Goal: Task Accomplishment & Management: Manage account settings

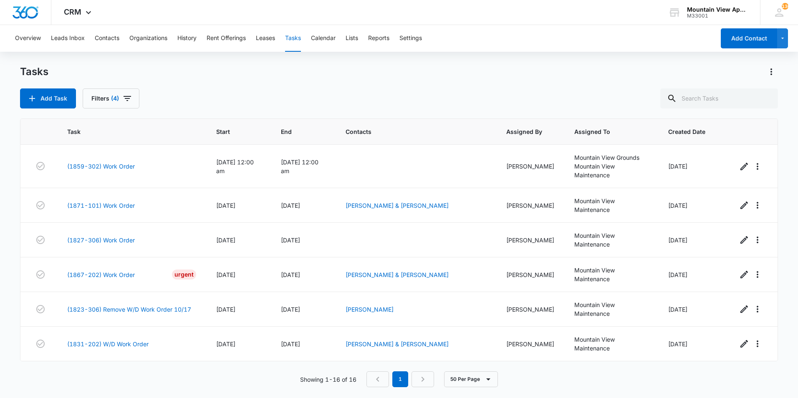
scroll to position [346, 0]
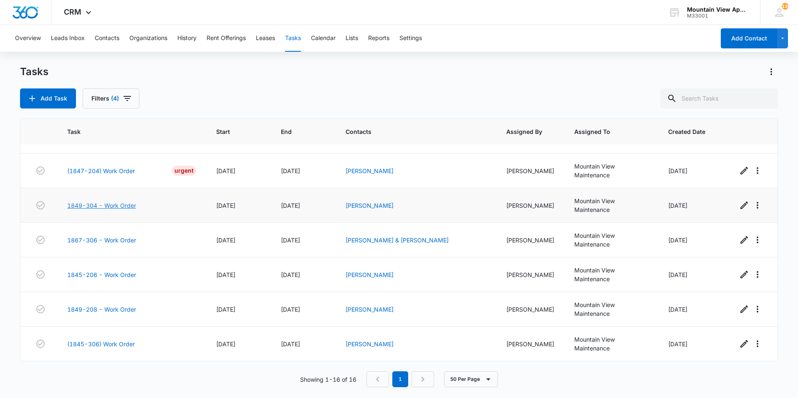
click at [98, 207] on link "1849-304 - Work Order" at bounding box center [101, 205] width 69 height 9
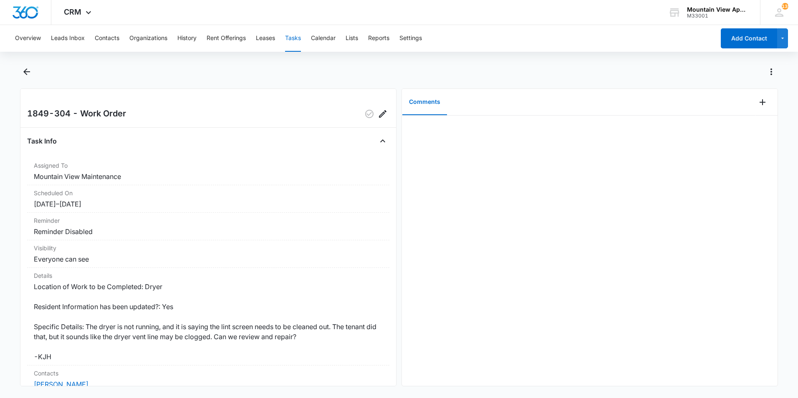
click at [493, 137] on div at bounding box center [589, 251] width 375 height 270
click at [761, 103] on icon "Add Comment" at bounding box center [762, 102] width 10 height 10
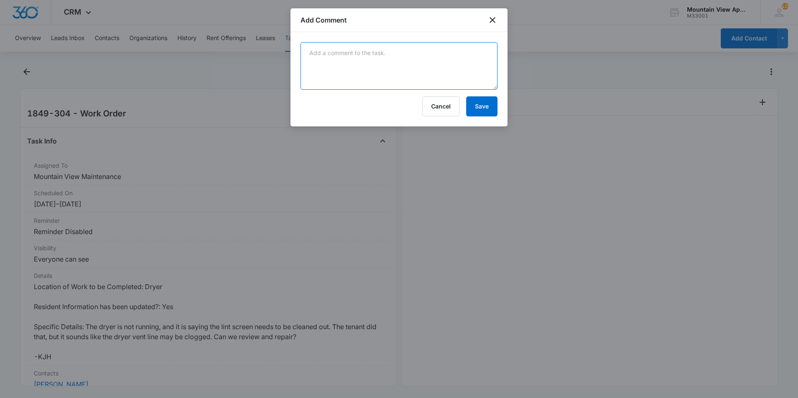
click at [345, 56] on textarea at bounding box center [398, 66] width 197 height 48
type textarea "Snaked vent no further action."
click at [482, 106] on button "Save" at bounding box center [481, 106] width 31 height 20
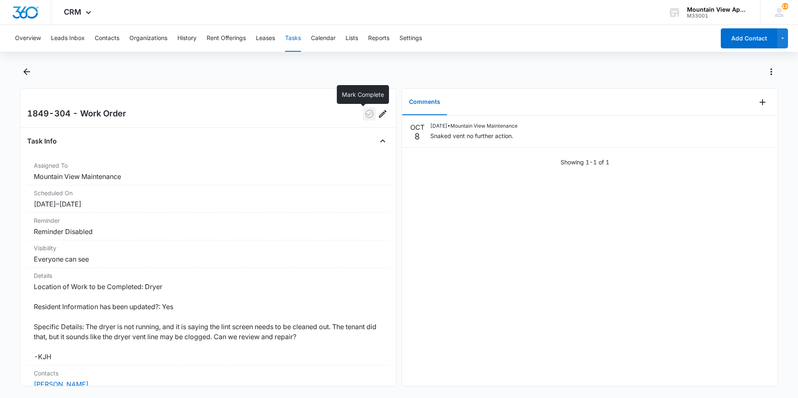
click at [364, 118] on icon "button" at bounding box center [369, 114] width 10 height 10
click at [22, 70] on icon "Back" at bounding box center [27, 72] width 10 height 10
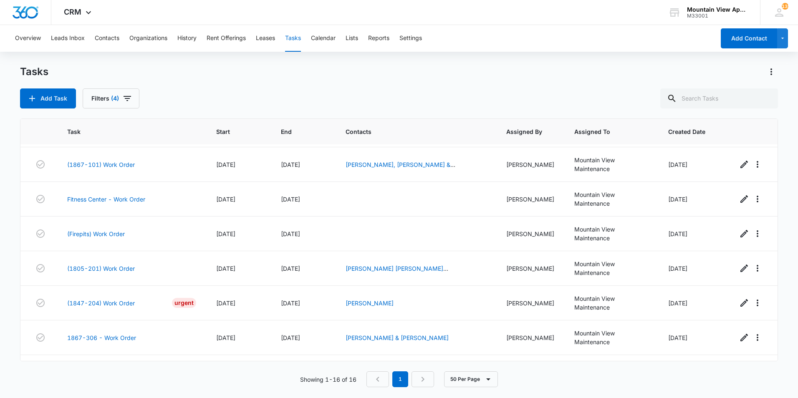
scroll to position [346, 0]
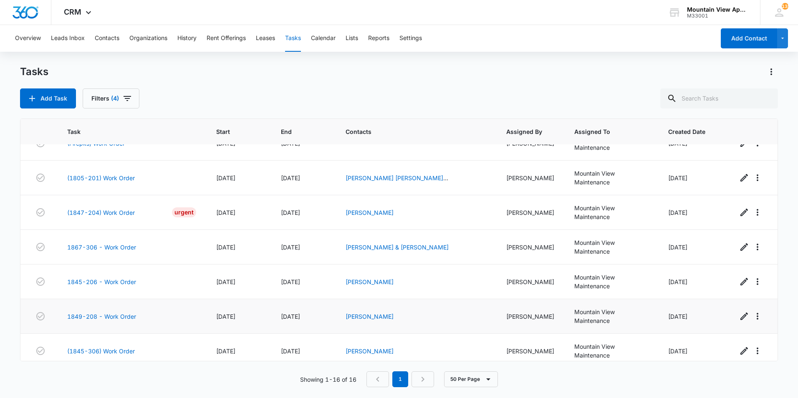
scroll to position [346, 0]
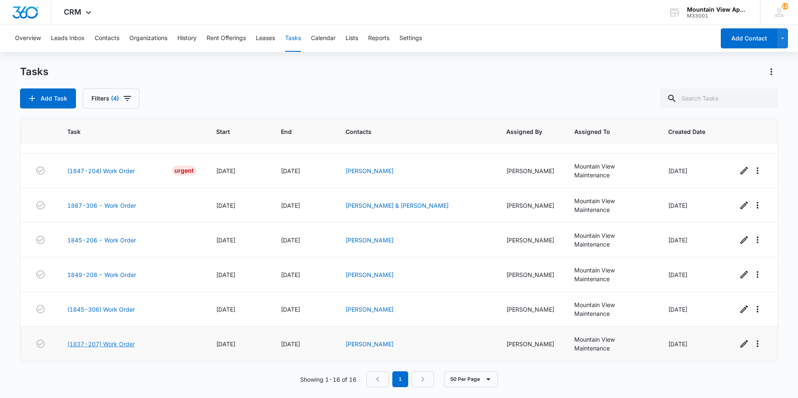
click at [123, 345] on link "(1837-207) Work Order" at bounding box center [101, 344] width 68 height 9
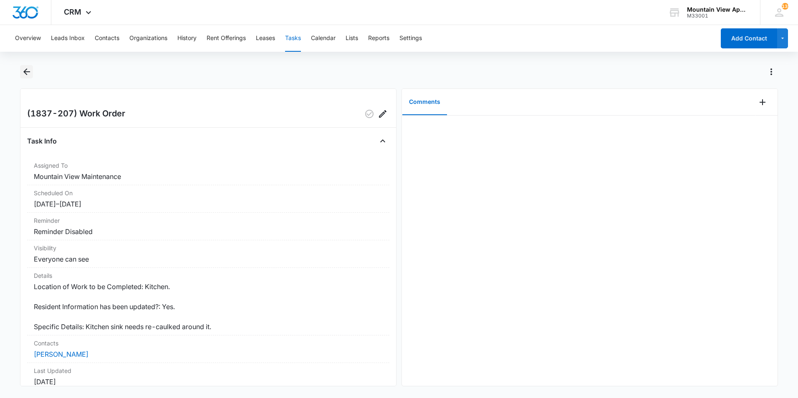
click at [25, 72] on icon "Back" at bounding box center [26, 71] width 7 height 7
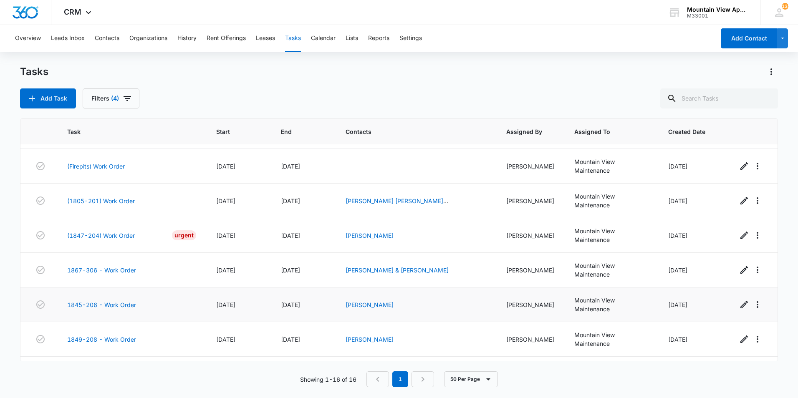
scroll to position [346, 0]
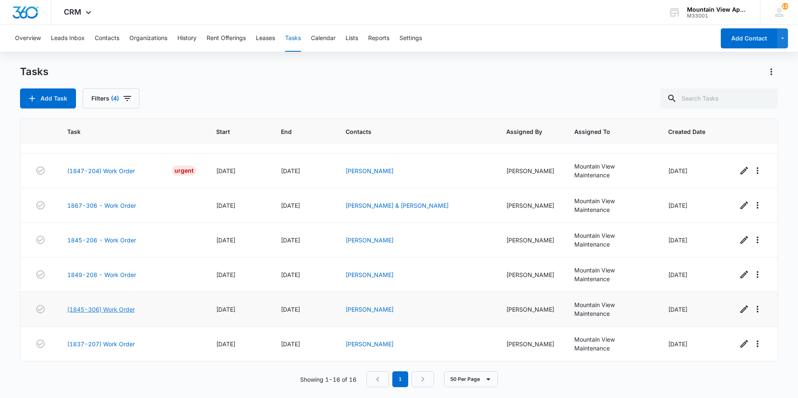
click at [124, 309] on link "(1845-306) Work Order" at bounding box center [101, 309] width 68 height 9
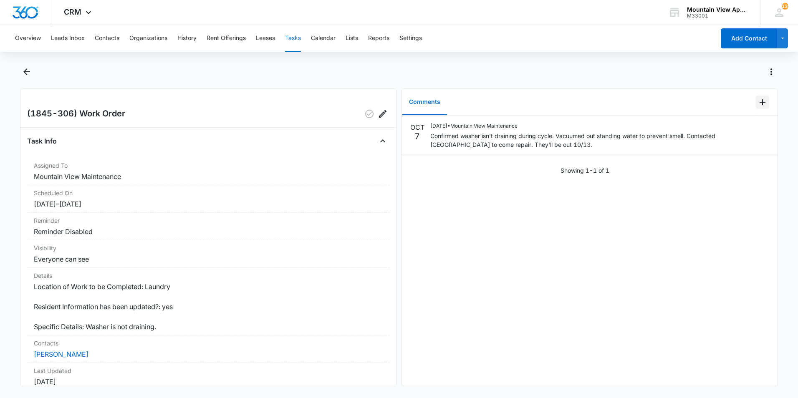
click at [759, 104] on icon "Add Comment" at bounding box center [762, 102] width 6 height 6
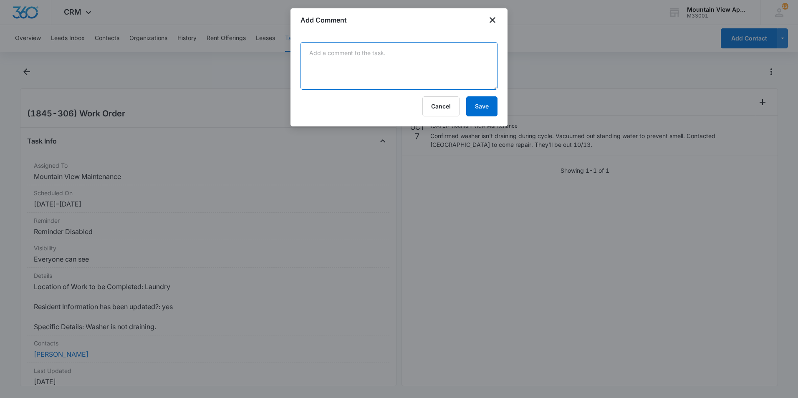
click at [384, 69] on textarea at bounding box center [398, 66] width 197 height 48
type textarea "Manweiler will be out tomorrow 19/9."
click at [481, 106] on button "Save" at bounding box center [481, 106] width 31 height 20
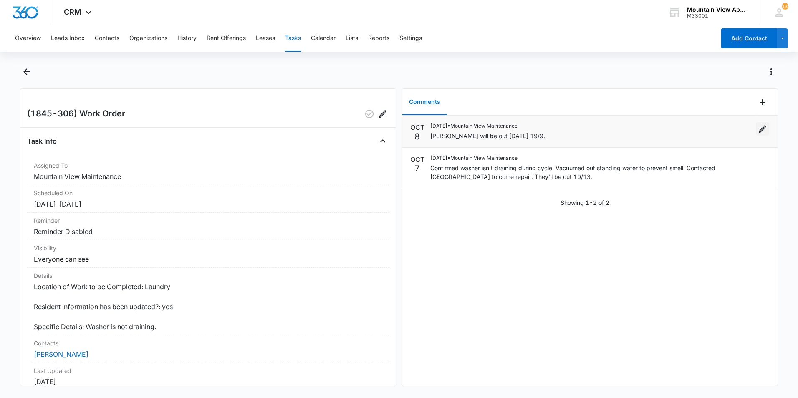
click at [757, 129] on icon "Edit" at bounding box center [762, 129] width 10 height 10
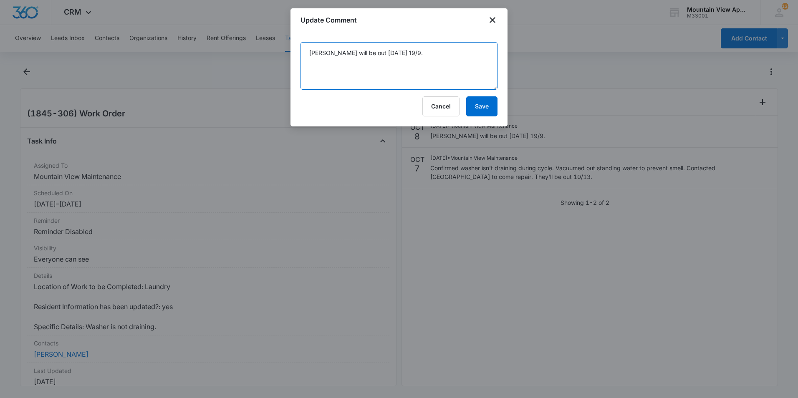
click at [402, 53] on textarea "Manweiler will be out tomorrow 19/9." at bounding box center [398, 66] width 197 height 48
type textarea "Manweiler will be out tomorrow 10/9."
click at [477, 106] on button "Save" at bounding box center [481, 106] width 31 height 20
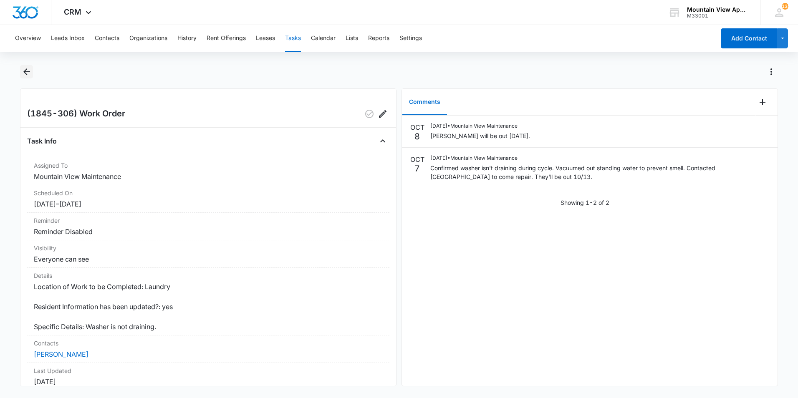
click at [27, 71] on icon "Back" at bounding box center [26, 71] width 7 height 7
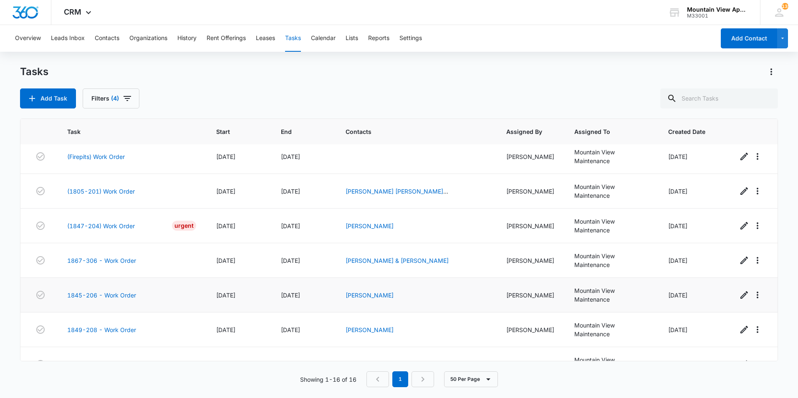
scroll to position [346, 0]
